Goal: Find specific page/section: Find specific page/section

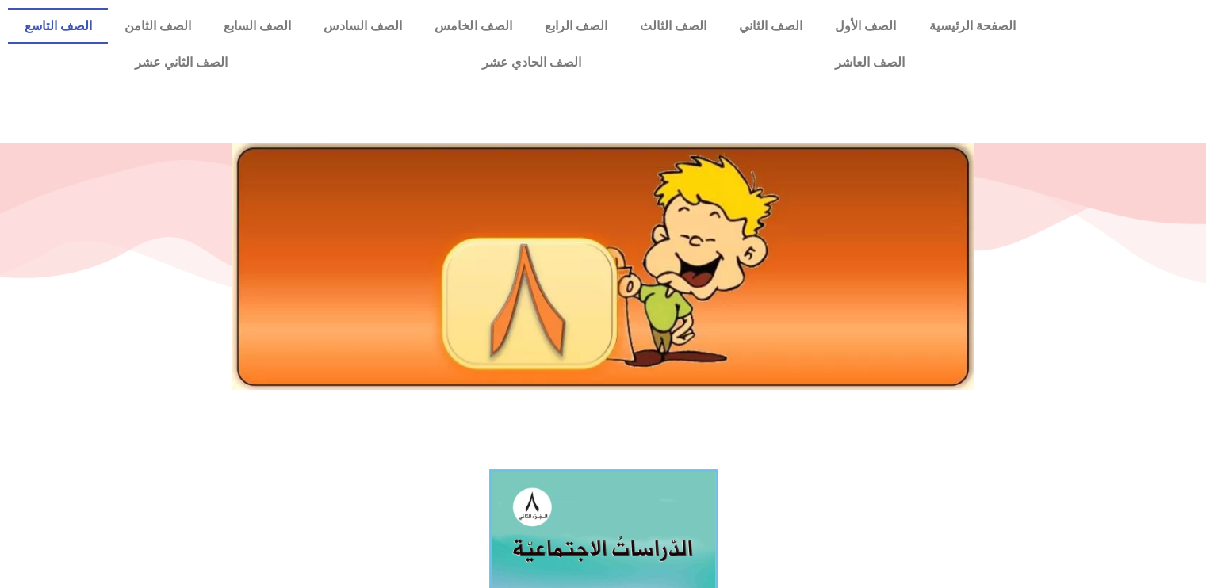
click at [108, 28] on link "الصف التاسع" at bounding box center [58, 26] width 100 height 36
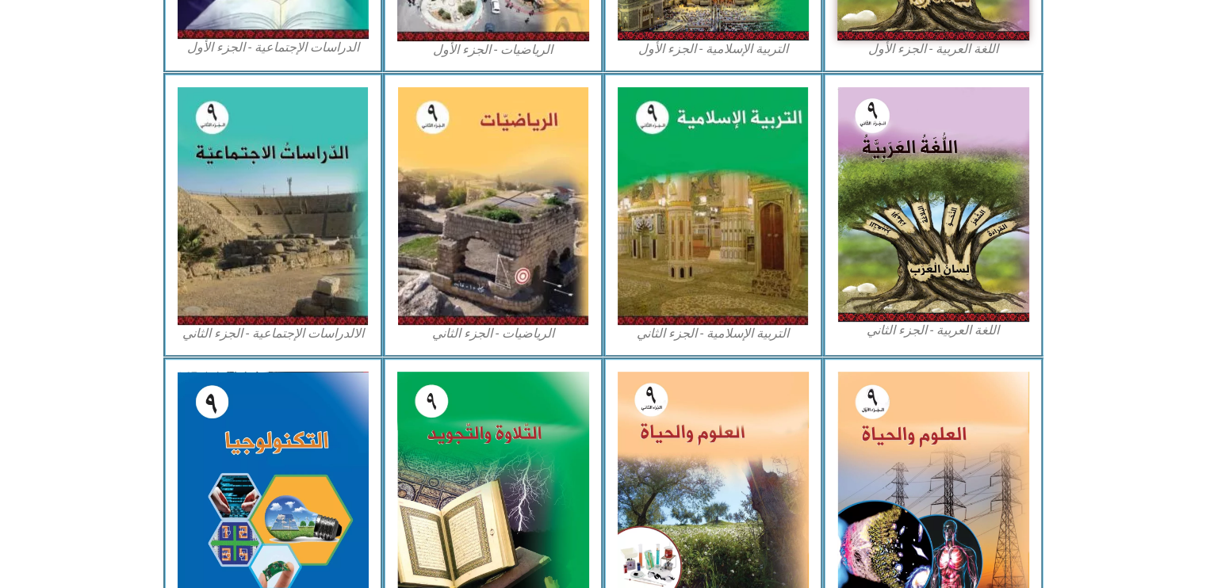
scroll to position [705, 0]
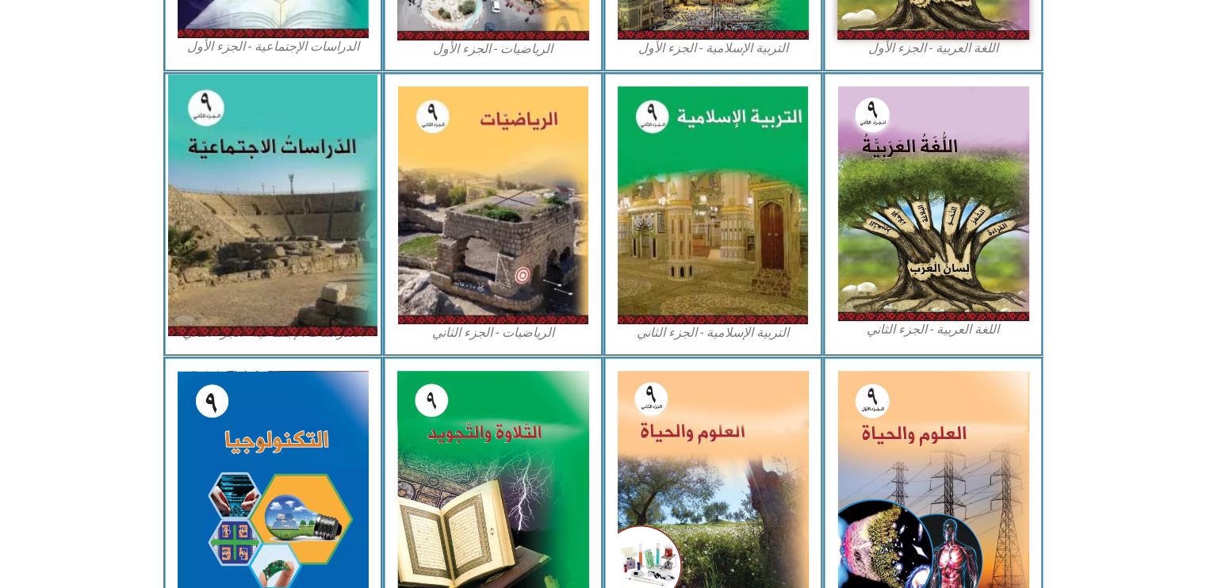
click at [277, 240] on img at bounding box center [272, 206] width 209 height 262
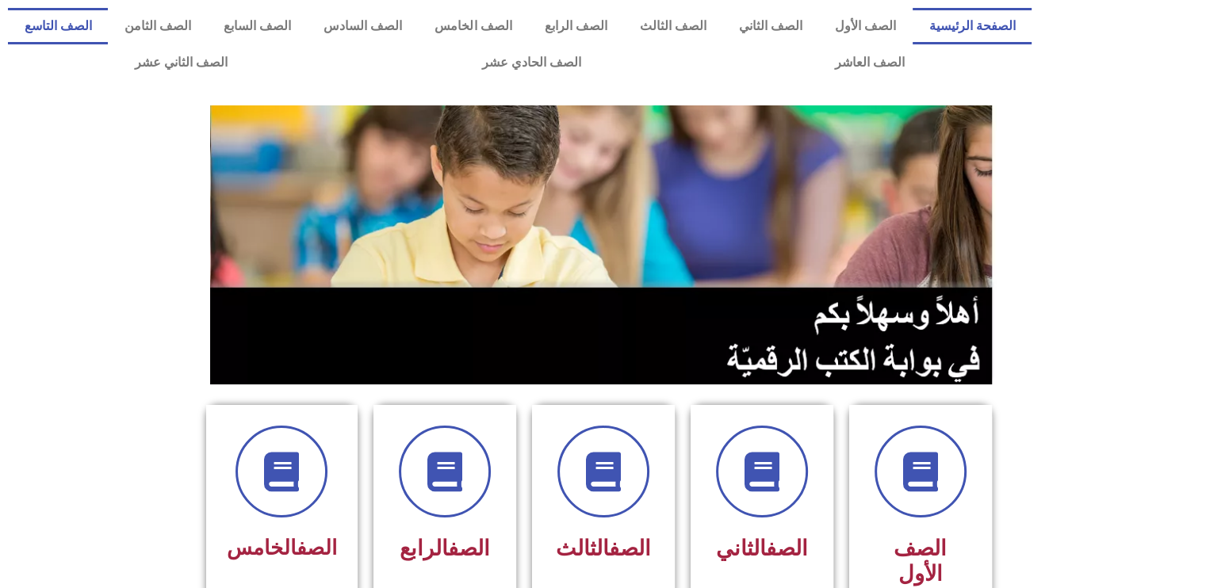
click at [108, 25] on link "الصف التاسع" at bounding box center [58, 26] width 100 height 36
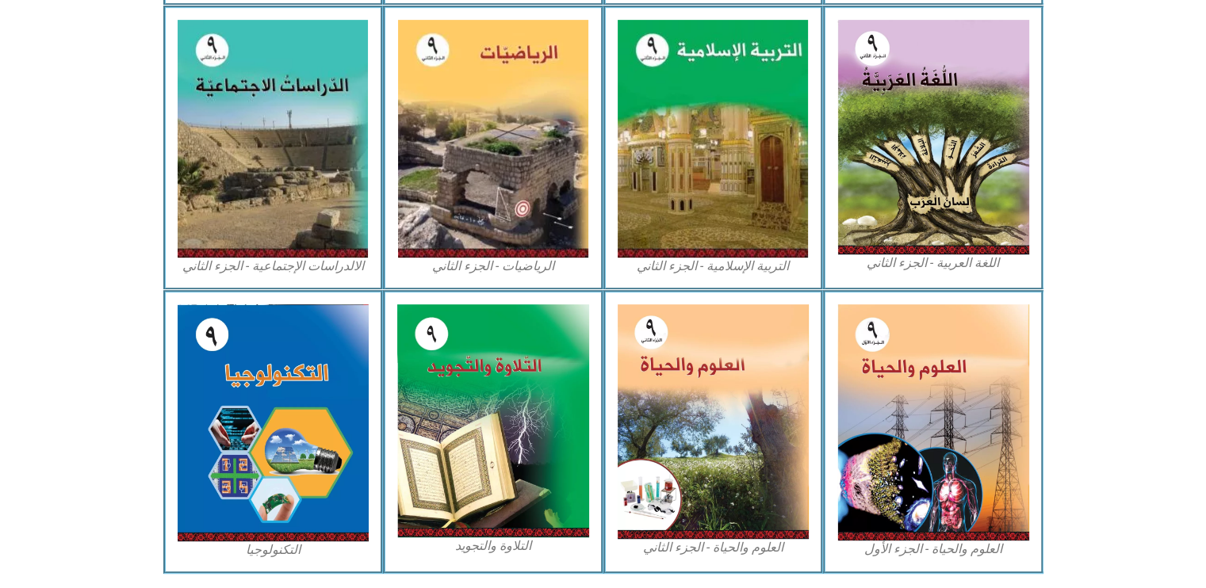
scroll to position [781, 0]
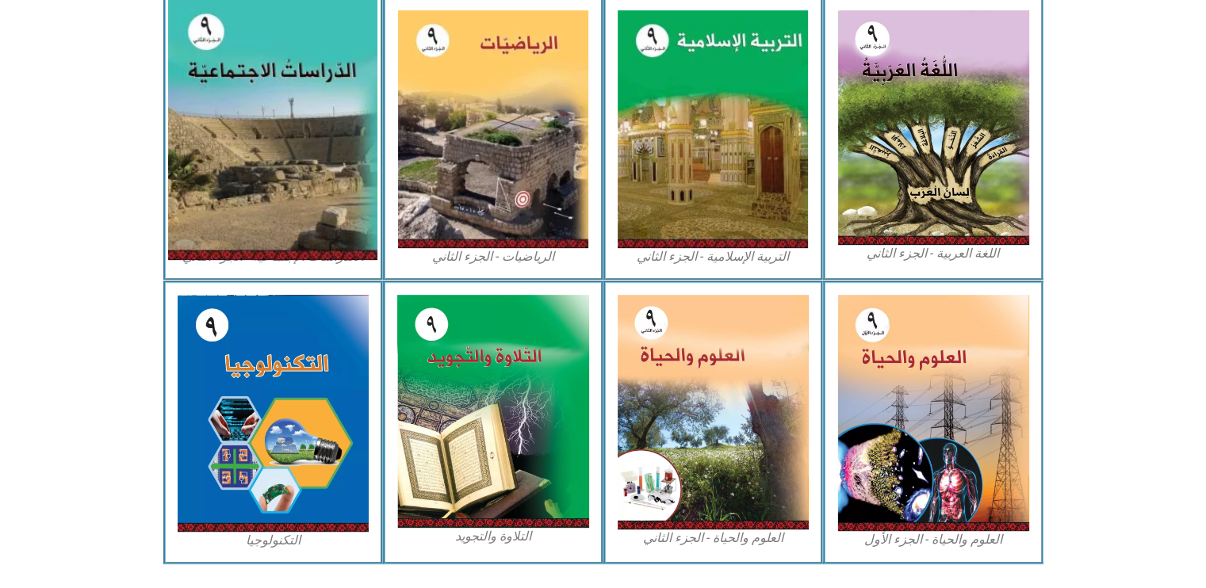
click at [270, 198] on img at bounding box center [272, 129] width 209 height 262
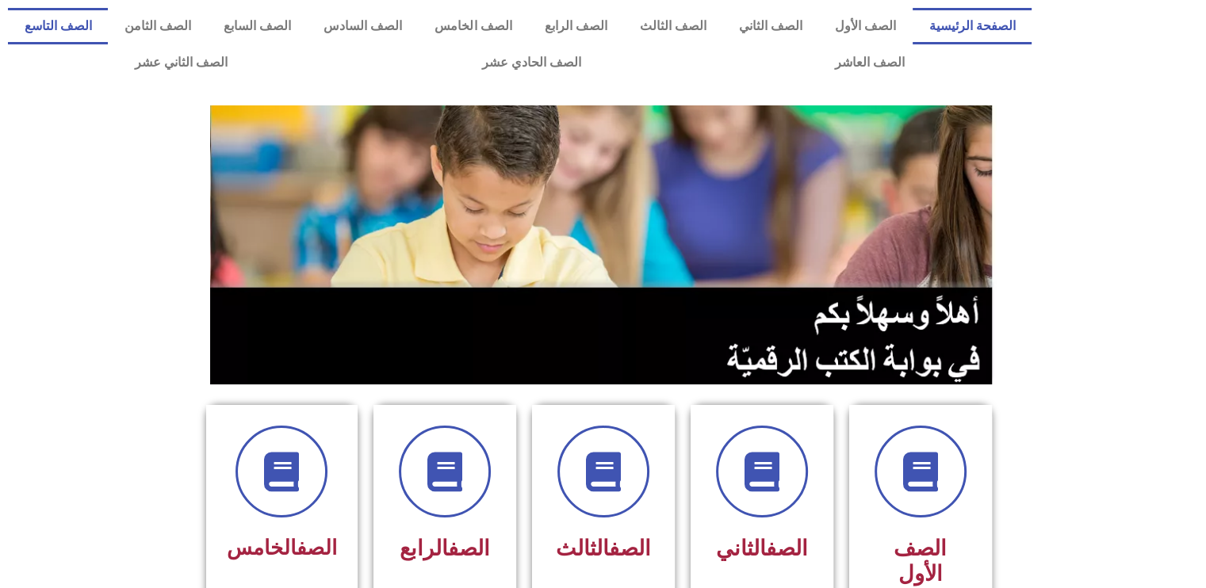
click at [108, 17] on link "الصف التاسع" at bounding box center [58, 26] width 100 height 36
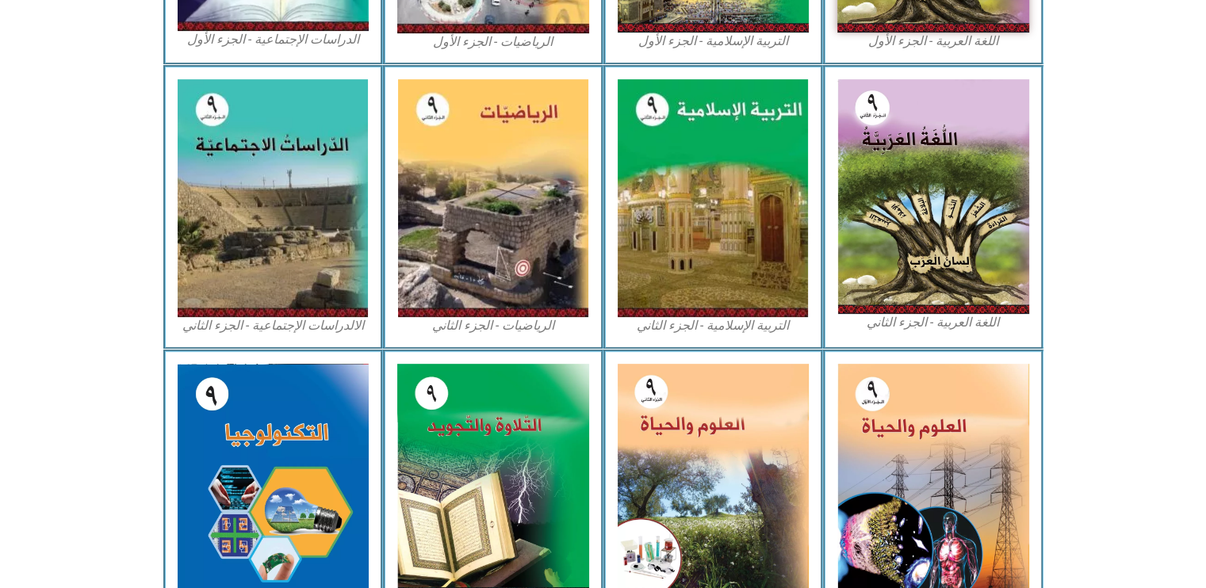
scroll to position [710, 0]
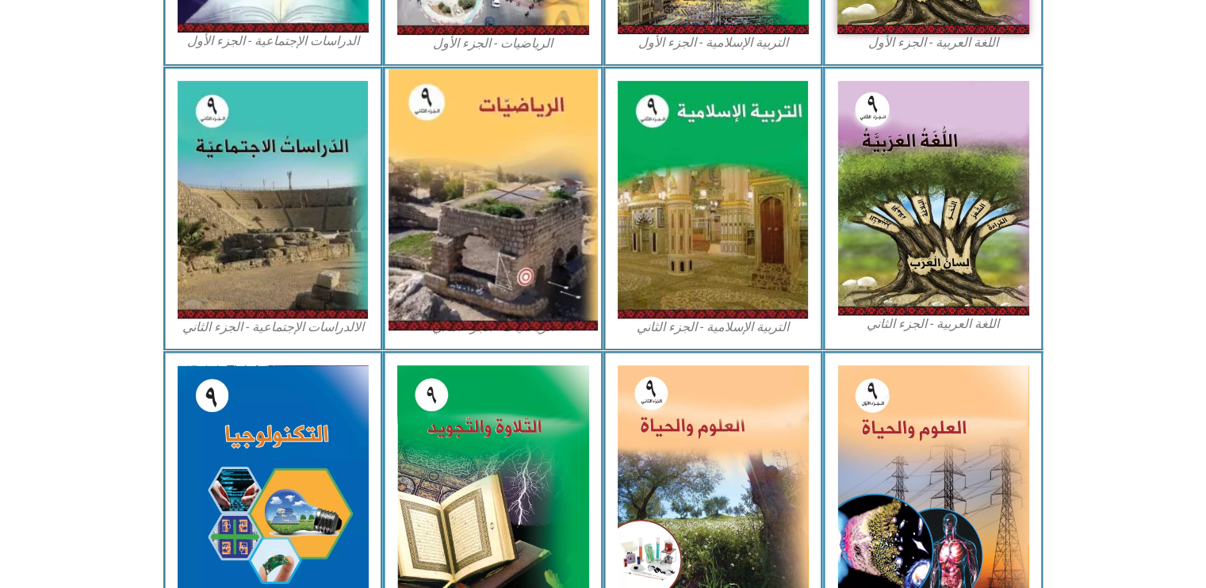
click at [558, 224] on img at bounding box center [492, 200] width 209 height 262
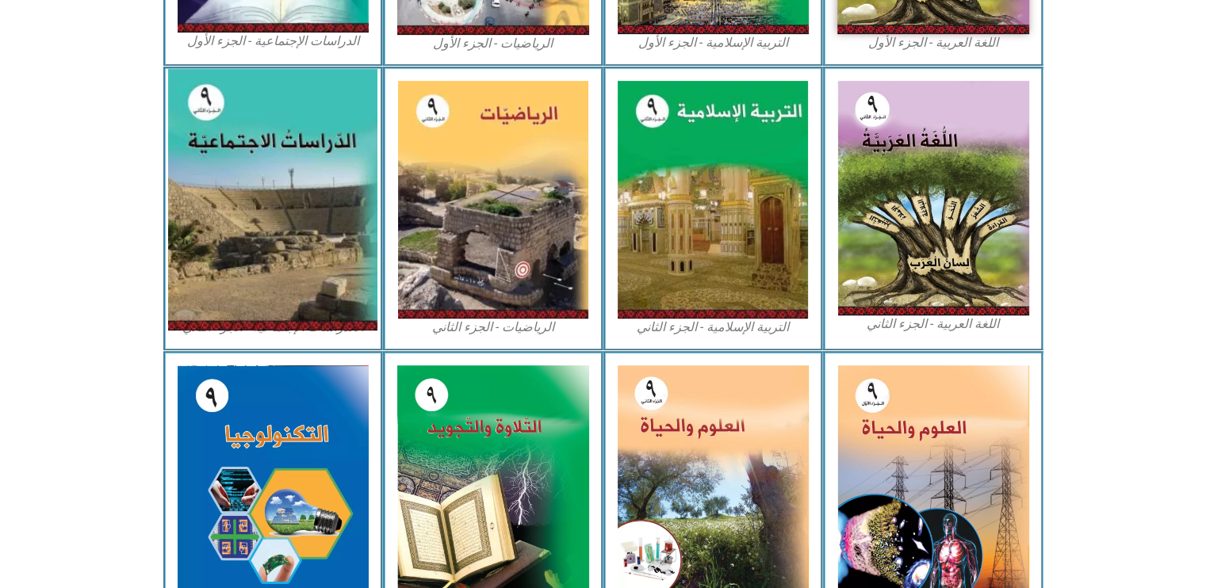
click at [252, 311] on img at bounding box center [272, 200] width 209 height 262
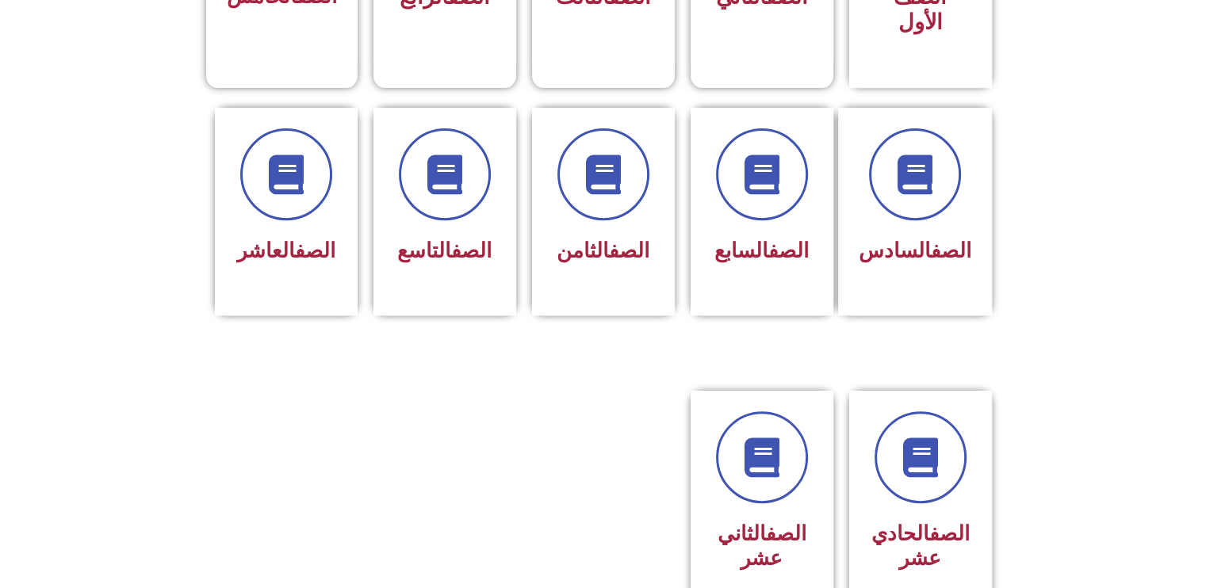
scroll to position [583, 0]
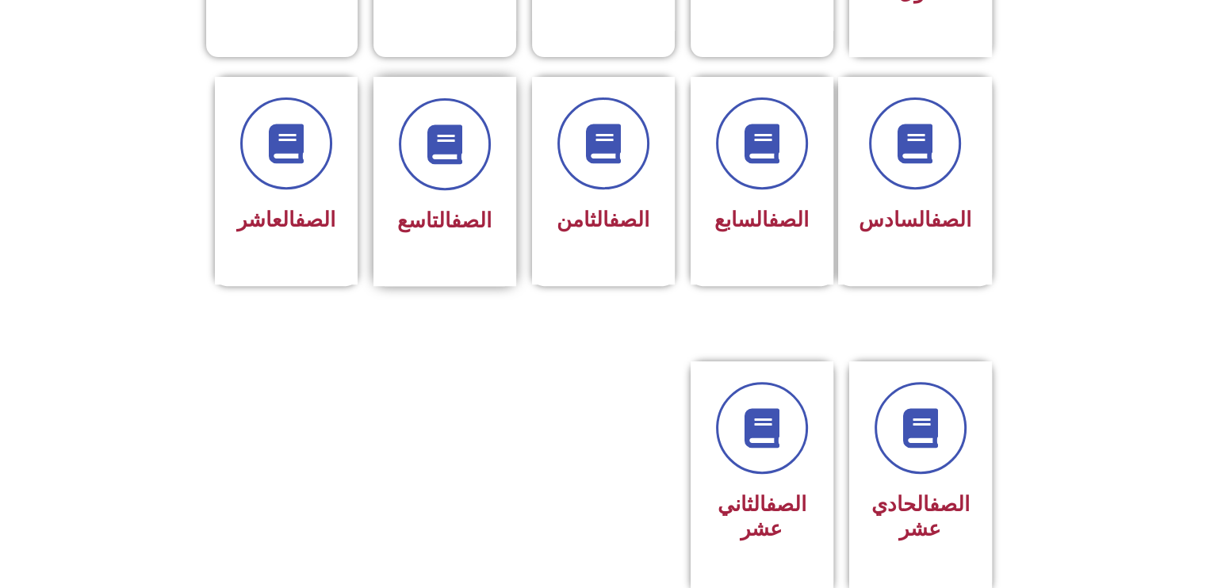
click at [473, 208] on link "الصف" at bounding box center [471, 220] width 40 height 24
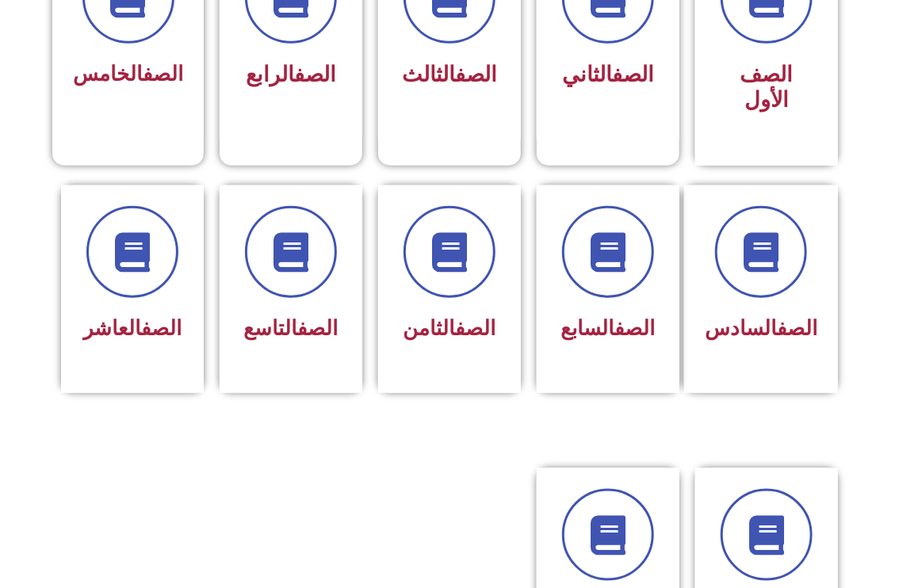
scroll to position [533, 0]
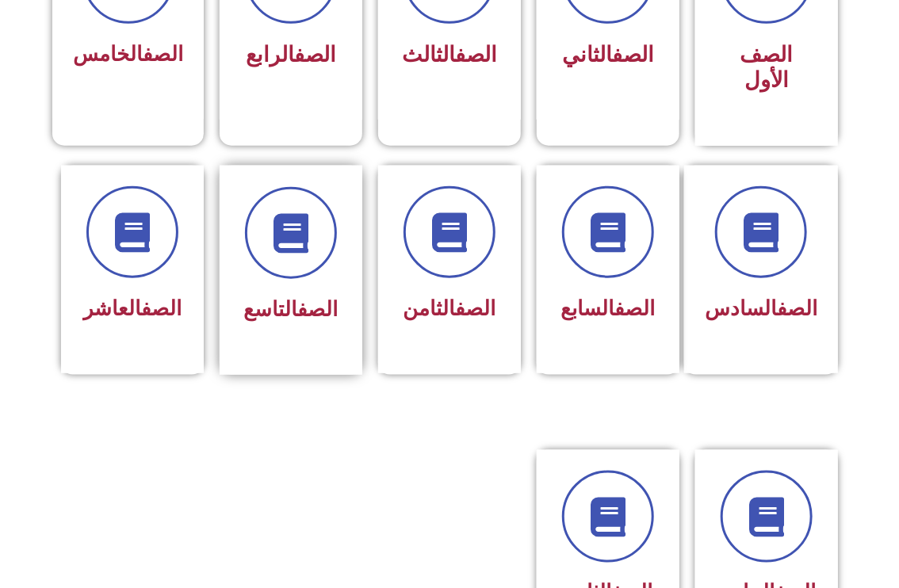
click at [301, 297] on link "الصف" at bounding box center [318, 309] width 40 height 24
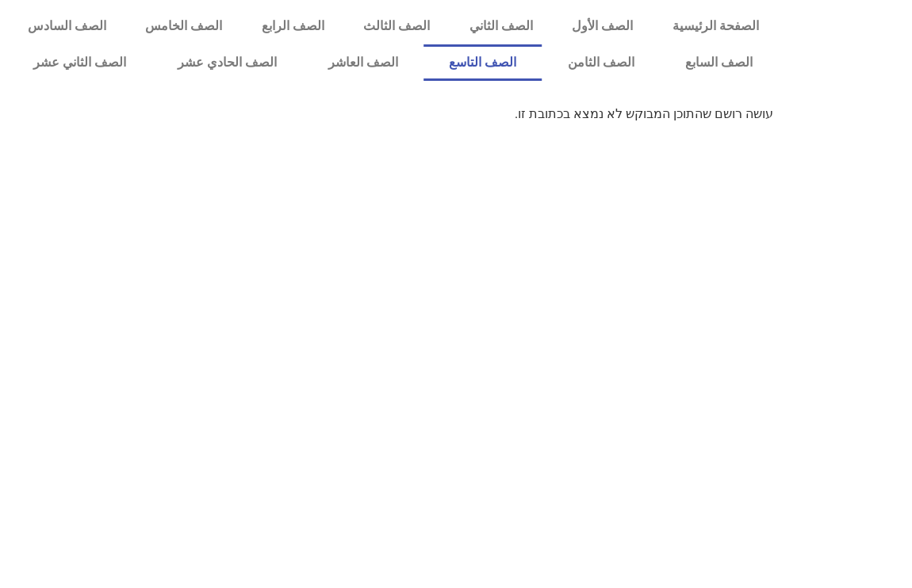
click at [542, 73] on link "الصف التاسع" at bounding box center [482, 62] width 119 height 36
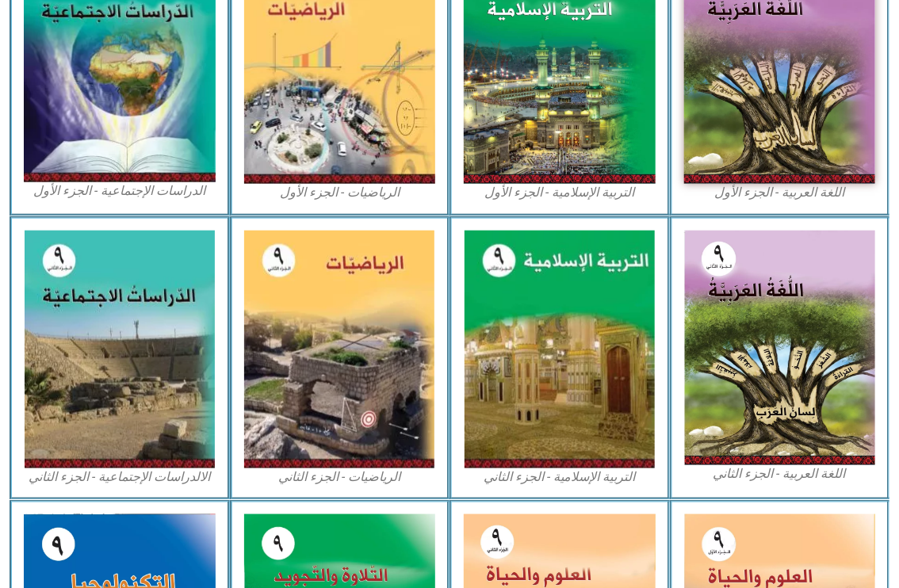
scroll to position [586, 0]
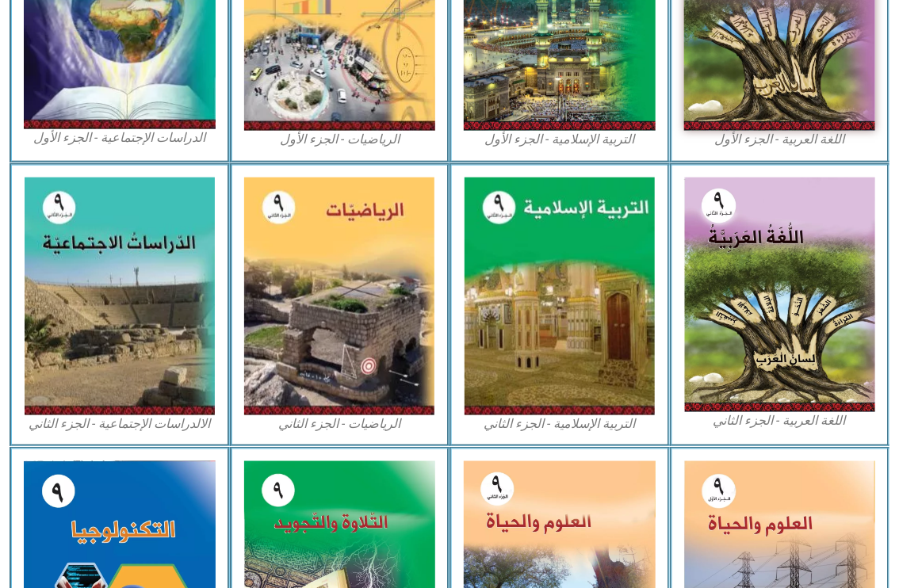
click at [112, 429] on figcaption "الالدراسات الإجتماعية - الجزء الثاني" at bounding box center [120, 423] width 192 height 17
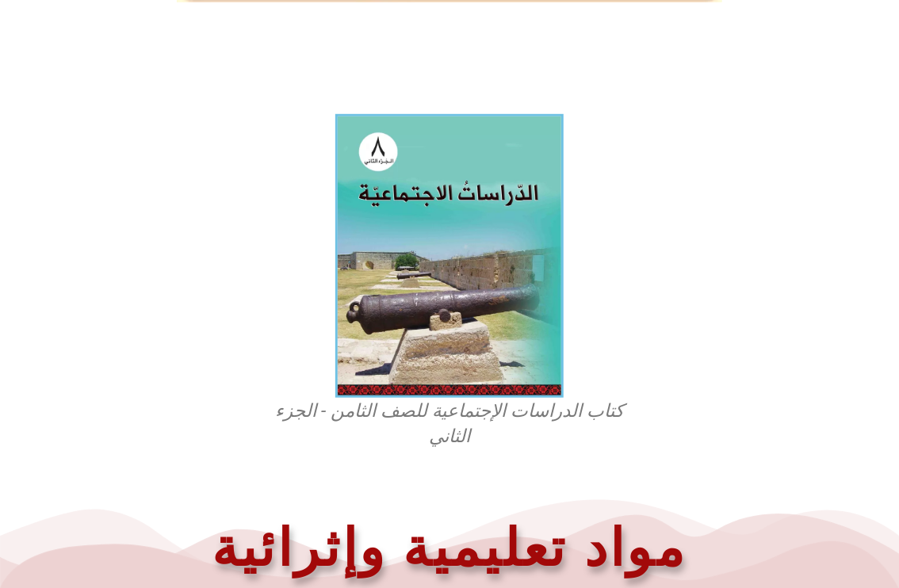
scroll to position [363, 0]
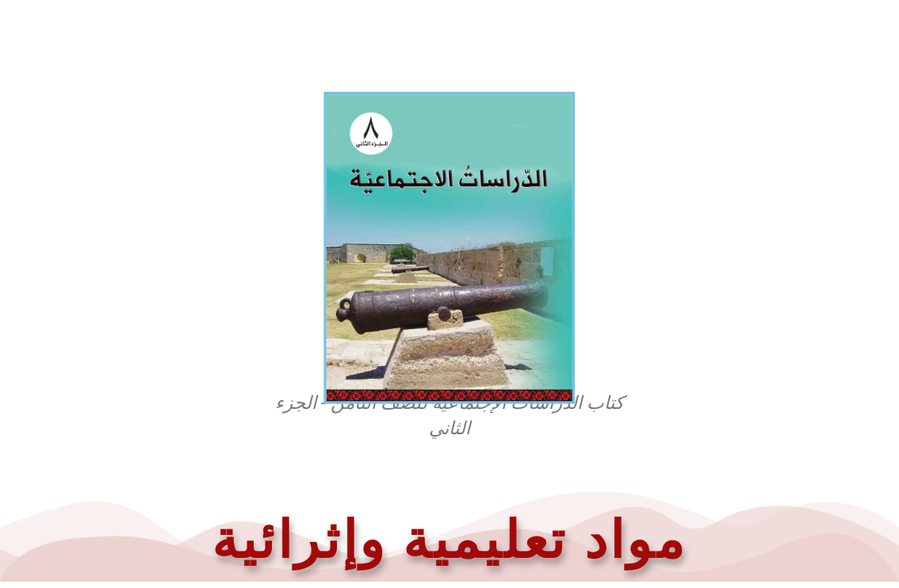
click at [422, 238] on img at bounding box center [449, 248] width 251 height 312
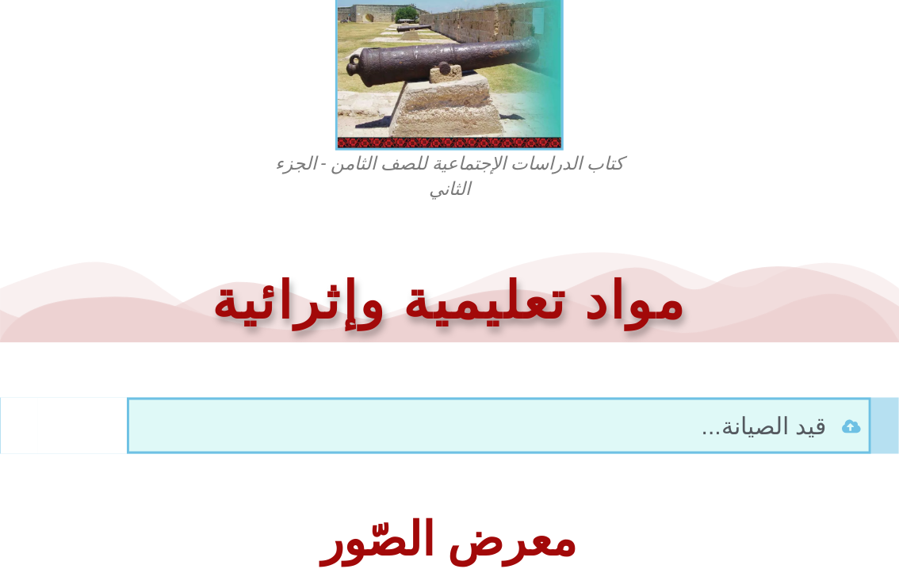
scroll to position [0, 0]
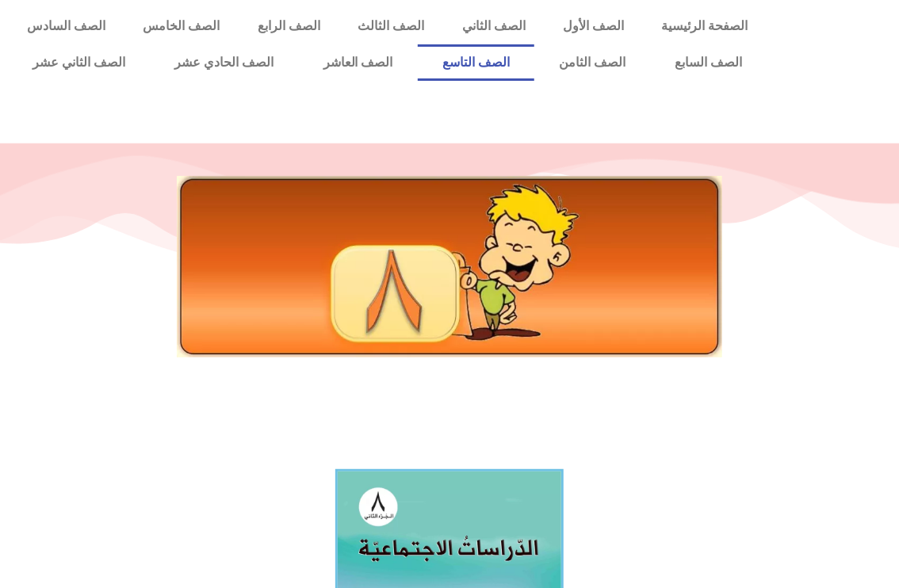
click at [534, 67] on link "الصف التاسع" at bounding box center [476, 62] width 117 height 36
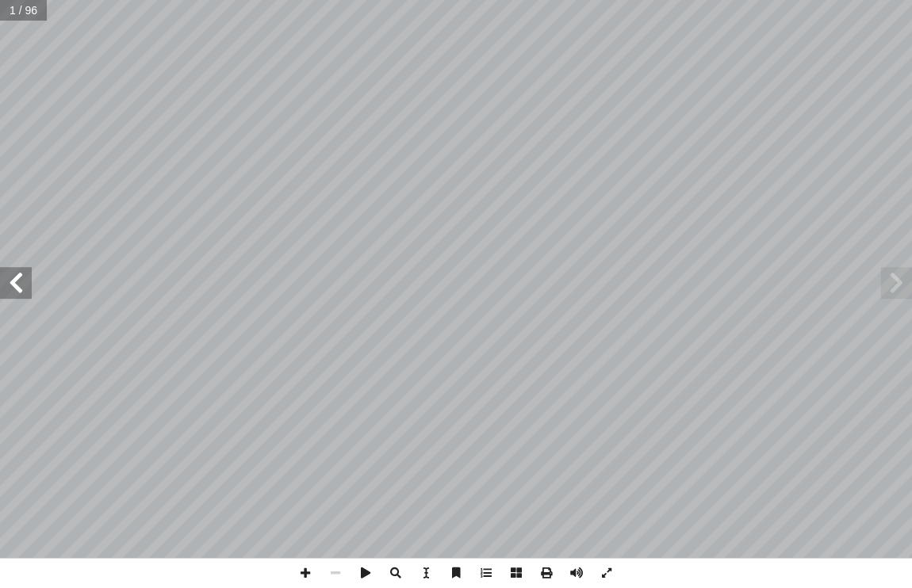
click at [21, 290] on span at bounding box center [16, 283] width 32 height 32
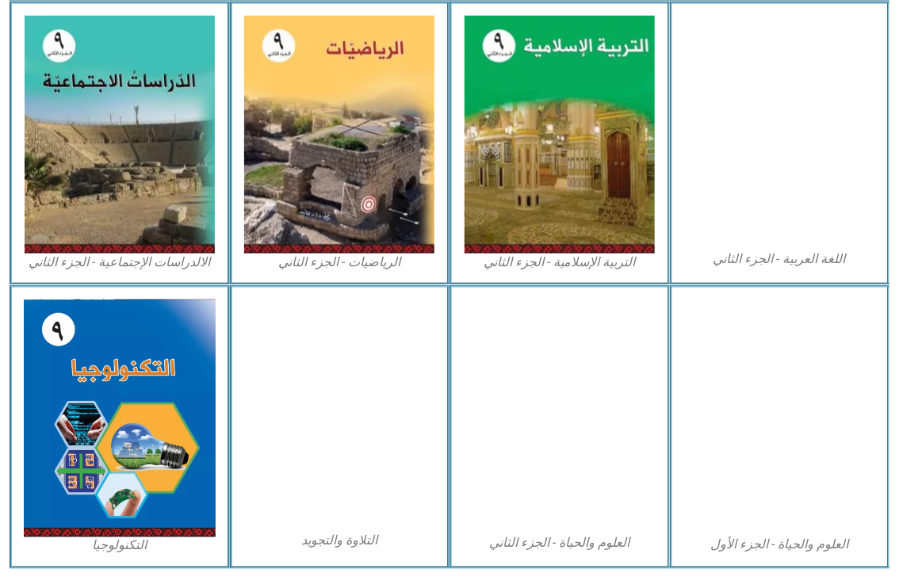
scroll to position [795, 0]
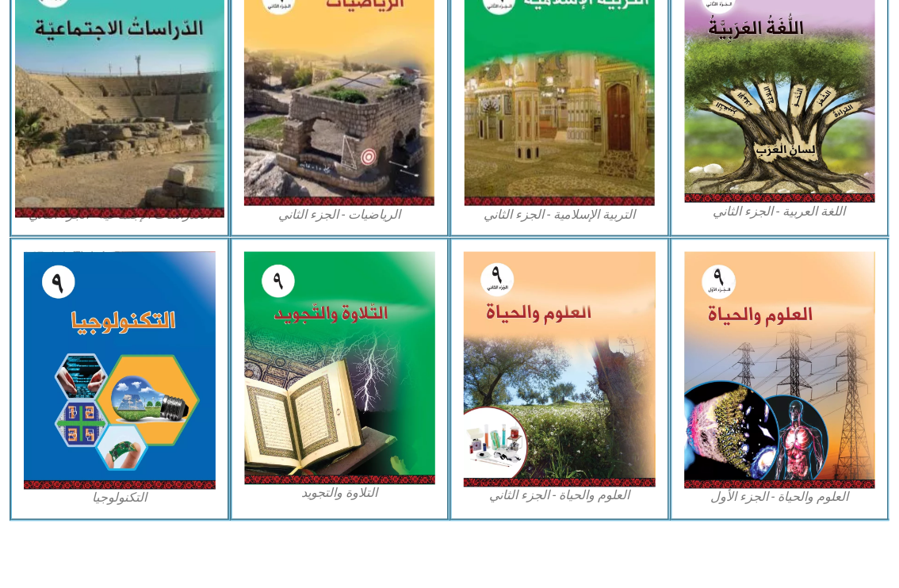
click at [136, 166] on img at bounding box center [119, 87] width 209 height 262
